Goal: Task Accomplishment & Management: Use online tool/utility

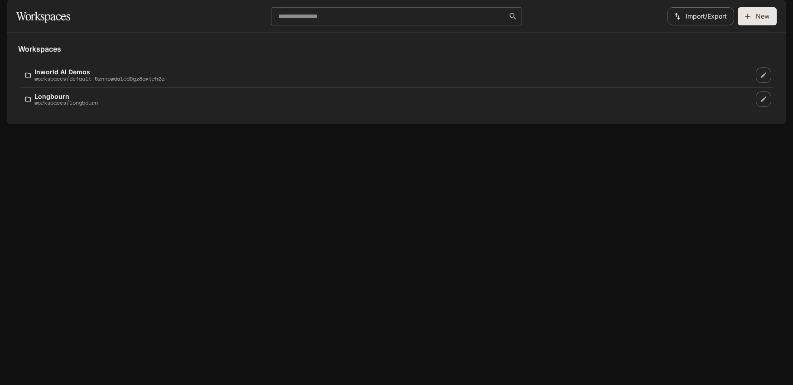
click at [15, 14] on icon at bounding box center [17, 12] width 9 height 9
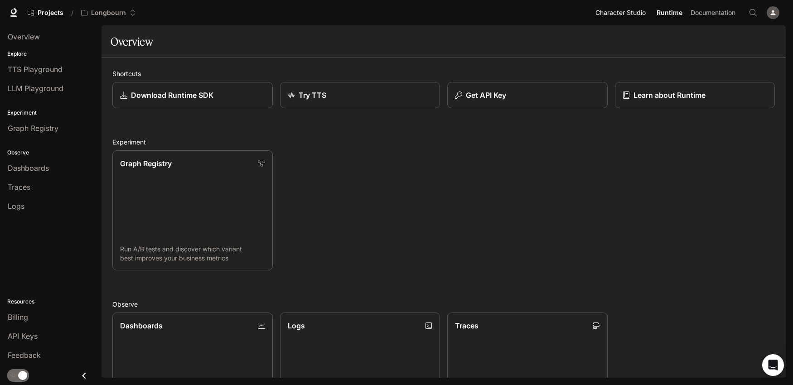
click at [622, 14] on span "Character Studio" at bounding box center [620, 12] width 50 height 11
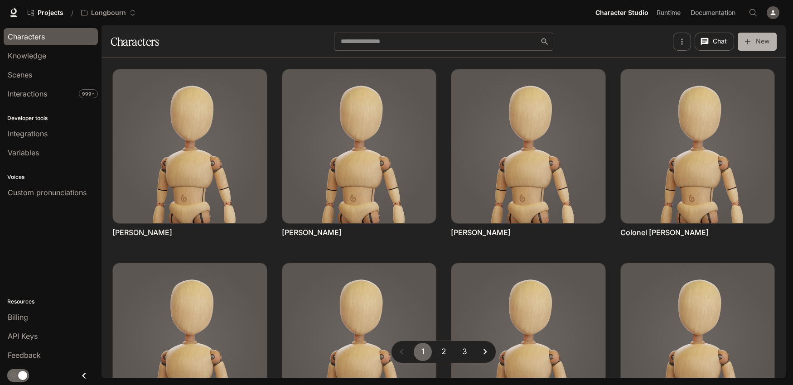
click at [750, 41] on icon "button" at bounding box center [747, 41] width 9 height 9
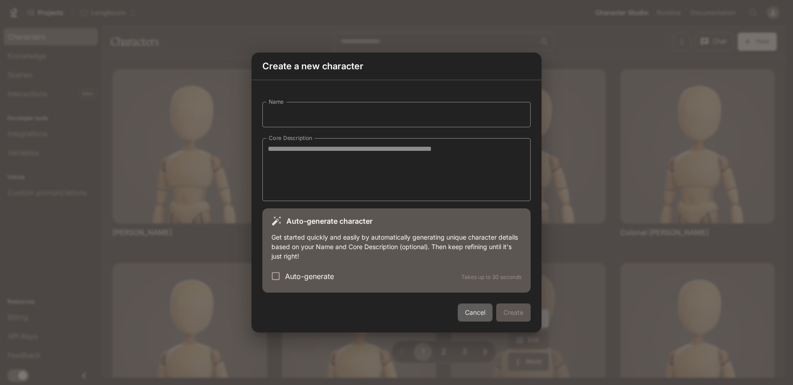
drag, startPoint x: 469, startPoint y: 312, endPoint x: 475, endPoint y: 308, distance: 6.9
click at [469, 312] on button "Cancel" at bounding box center [474, 312] width 35 height 18
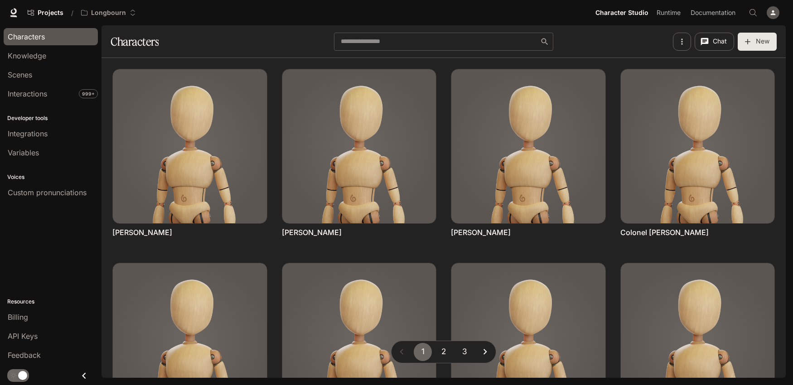
click at [688, 41] on button "button" at bounding box center [682, 42] width 18 height 18
click at [605, 34] on div at bounding box center [396, 192] width 793 height 385
click at [47, 133] on span "Integrations" at bounding box center [28, 133] width 40 height 11
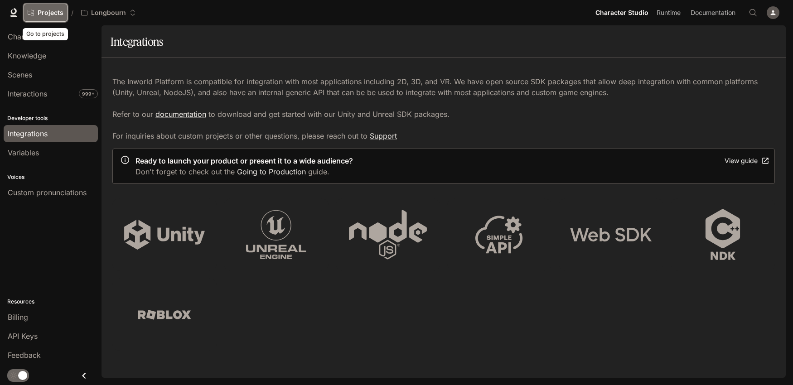
click at [49, 10] on span "Projects" at bounding box center [51, 13] width 26 height 8
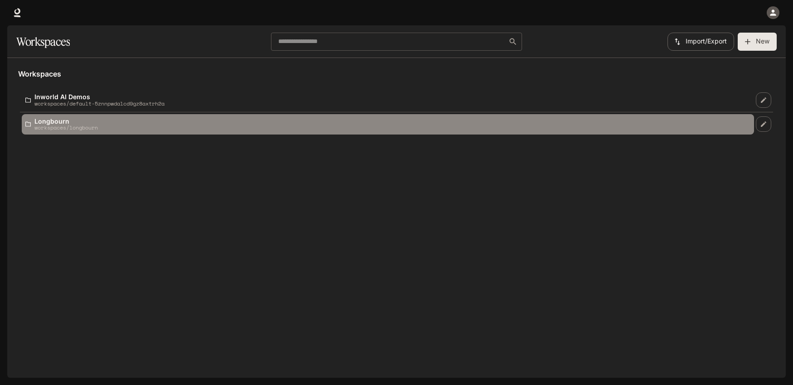
click at [61, 130] on p "workspaces/longbourn" at bounding box center [65, 128] width 63 height 6
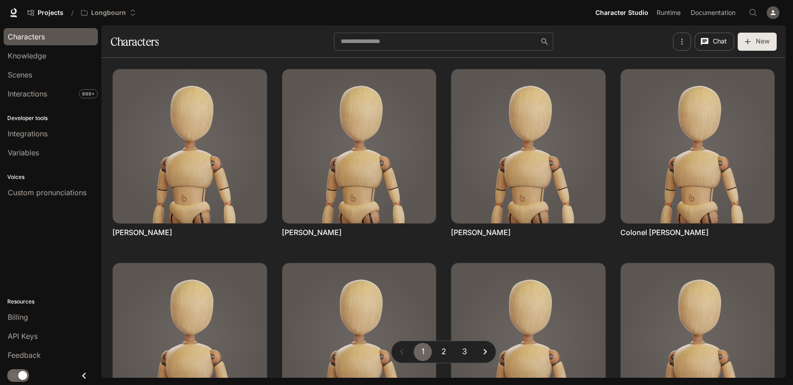
click at [26, 192] on span "Custom pronunciations" at bounding box center [47, 192] width 79 height 11
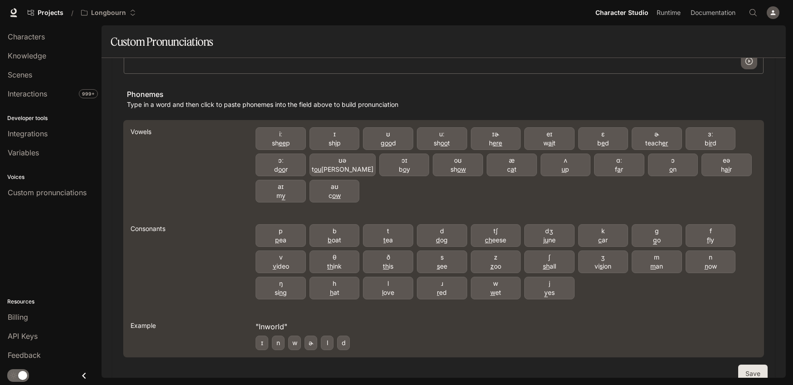
scroll to position [234, 0]
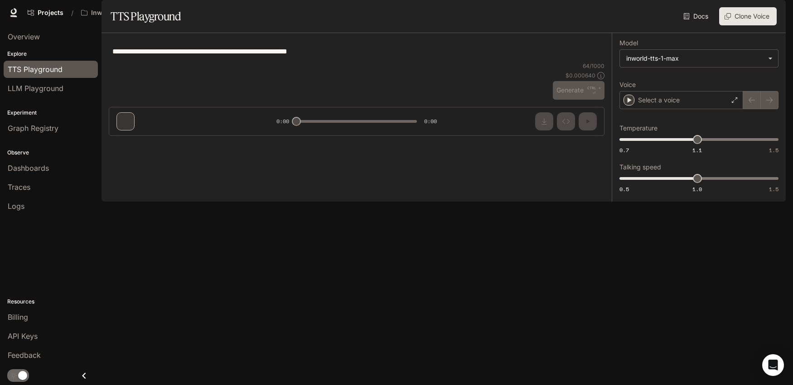
type input "**********"
type input "***"
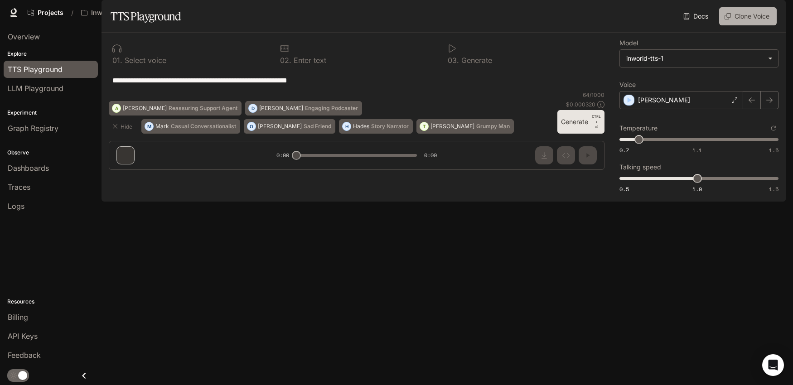
click at [730, 25] on button "Clone Voice" at bounding box center [748, 16] width 58 height 18
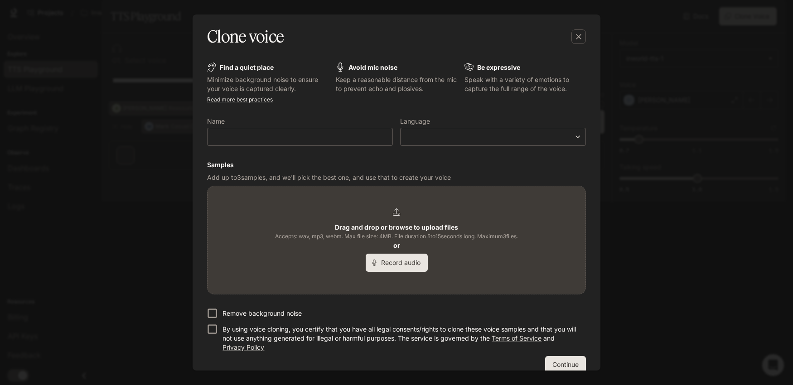
scroll to position [22, 0]
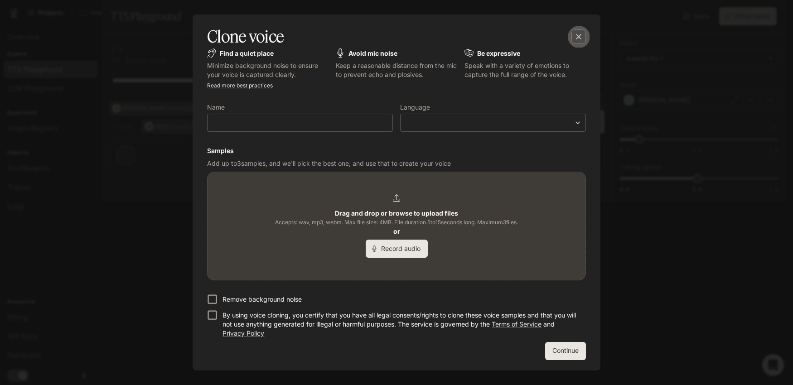
click at [579, 35] on icon "button" at bounding box center [578, 36] width 9 height 9
